Goal: Task Accomplishment & Management: Manage account settings

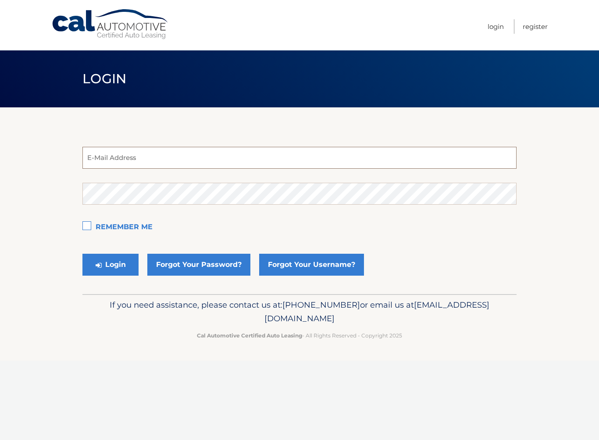
click at [188, 161] on input "email" at bounding box center [299, 158] width 434 height 22
type input "apask926@yahoo.com"
click at [110, 265] on button "Login" at bounding box center [110, 265] width 56 height 22
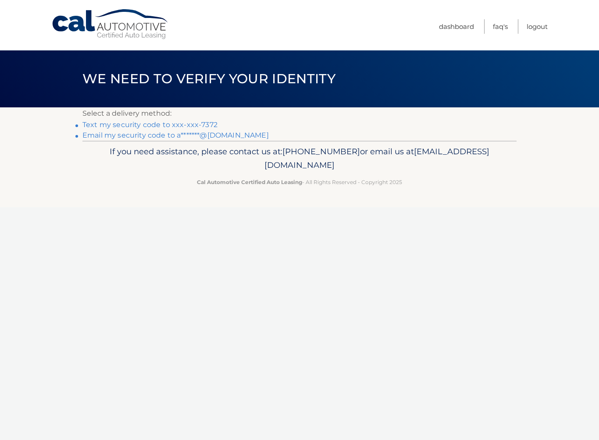
click at [178, 124] on link "Text my security code to xxx-xxx-7372" at bounding box center [149, 125] width 135 height 8
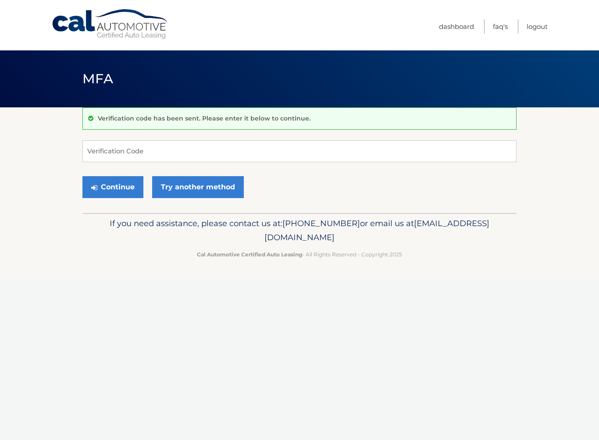
click at [203, 129] on div "Verification code has been sent. Please enter it below to continue. Verificatio…" at bounding box center [299, 160] width 434 height 106
click at [197, 159] on input "Verification Code" at bounding box center [299, 151] width 434 height 22
type input "920195"
click at [113, 187] on button "Continue" at bounding box center [112, 187] width 61 height 22
click at [113, 186] on button "Continue" at bounding box center [112, 187] width 61 height 22
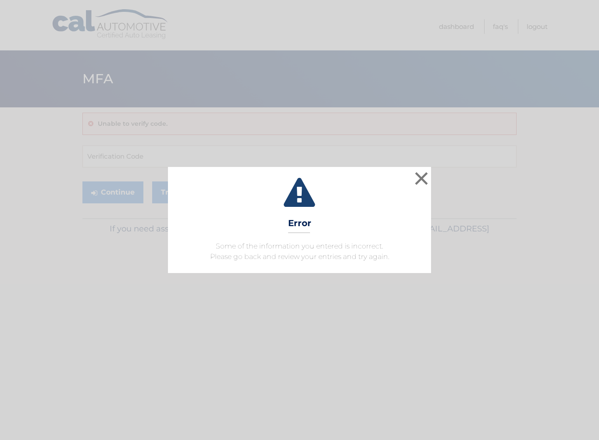
click at [429, 177] on button "×" at bounding box center [422, 179] width 18 height 18
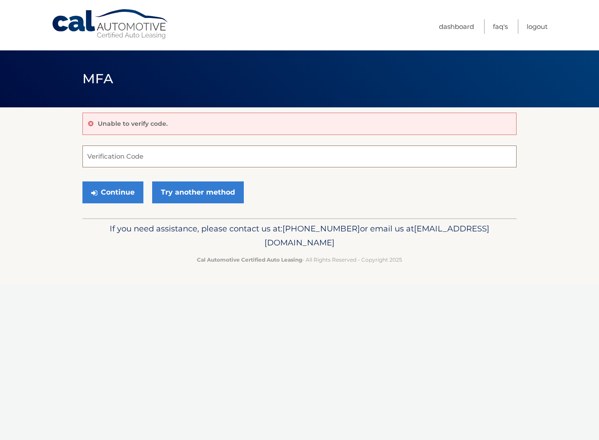
click at [178, 153] on input "Verification Code" at bounding box center [299, 157] width 434 height 22
click at [173, 159] on input "Verification Code" at bounding box center [299, 157] width 434 height 22
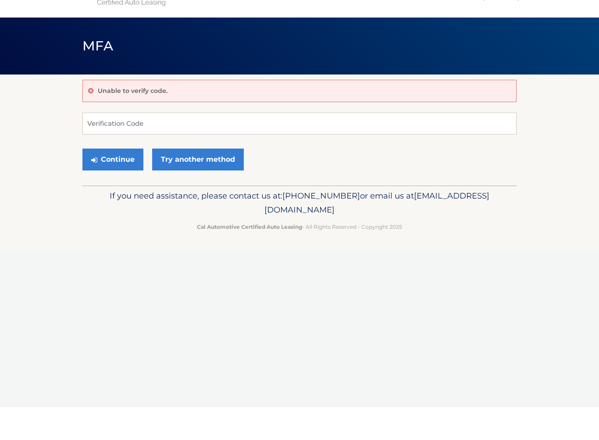
click at [223, 182] on link "Try another method" at bounding box center [198, 193] width 92 height 22
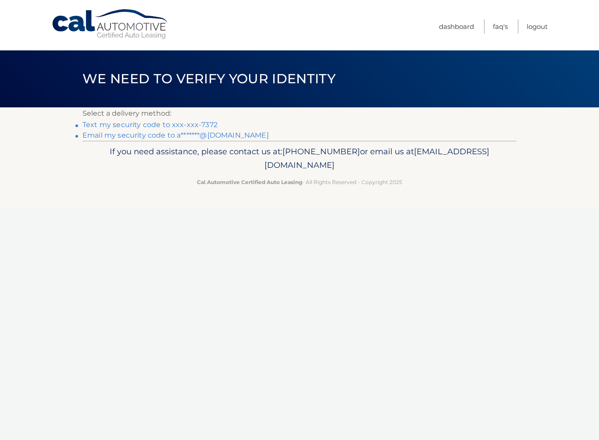
click at [201, 124] on link "Text my security code to xxx-xxx-7372" at bounding box center [149, 125] width 135 height 8
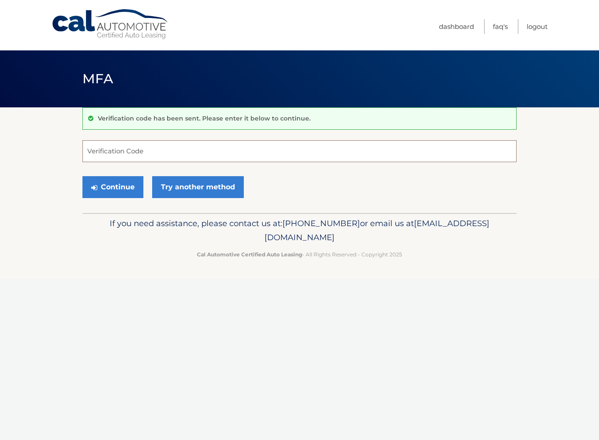
click at [162, 150] on input "Verification Code" at bounding box center [299, 151] width 434 height 22
type input "930710"
click at [113, 187] on button "Continue" at bounding box center [112, 187] width 61 height 22
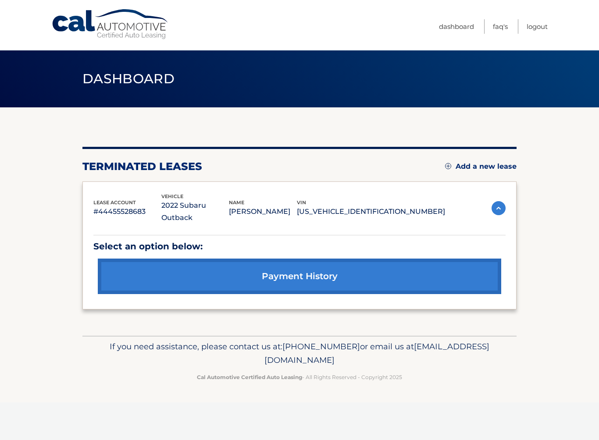
click at [287, 265] on link "payment history" at bounding box center [299, 277] width 403 height 36
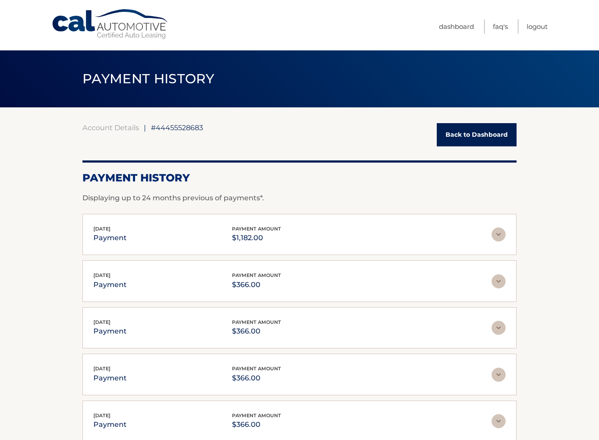
click at [538, 28] on link "Logout" at bounding box center [537, 26] width 21 height 14
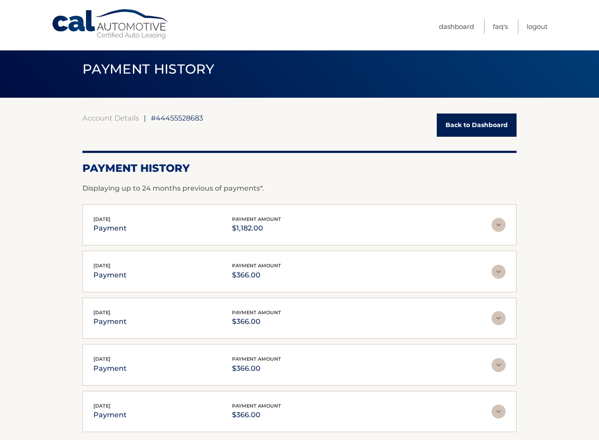
click at [451, 25] on link "Dashboard" at bounding box center [456, 26] width 35 height 14
